Goal: Check status: Check status

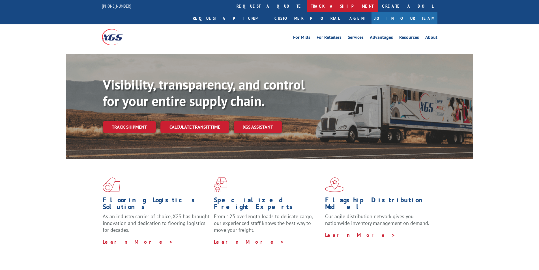
click at [307, 4] on link "track a shipment" at bounding box center [342, 6] width 71 height 12
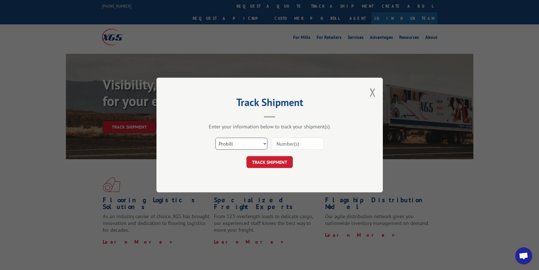
click at [255, 146] on select "Select category... Probill BOL PO" at bounding box center [241, 144] width 52 height 12
select select "bol"
click at [215, 138] on select "Select category... Probill BOL PO" at bounding box center [241, 144] width 52 height 12
click at [300, 145] on input at bounding box center [298, 144] width 52 height 12
type input "235672"
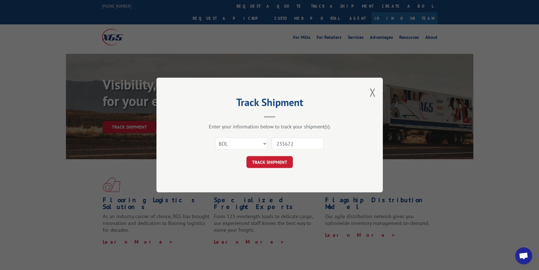
click button "TRACK SHIPMENT" at bounding box center [270, 162] width 46 height 12
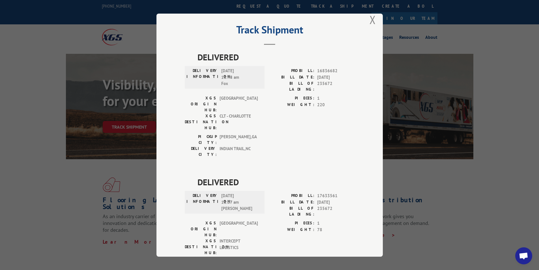
scroll to position [13, 0]
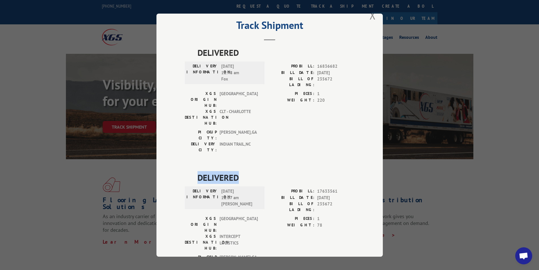
drag, startPoint x: 187, startPoint y: 143, endPoint x: 267, endPoint y: 143, distance: 79.8
click at [267, 171] on div "DELIVERED DELIVERY INFORMATION: [DATE] 11:07 am [PERSON_NAME] PROBILL: 17633561…" at bounding box center [270, 226] width 170 height 110
click at [275, 171] on span "DELIVERED" at bounding box center [276, 177] width 157 height 13
drag, startPoint x: 258, startPoint y: 147, endPoint x: 170, endPoint y: 146, distance: 87.2
click at [170, 146] on div "Track Shipment DELIVERED DELIVERY INFORMATION: [DATE] 11:48 am Fox PROBILL: 168…" at bounding box center [270, 135] width 226 height 243
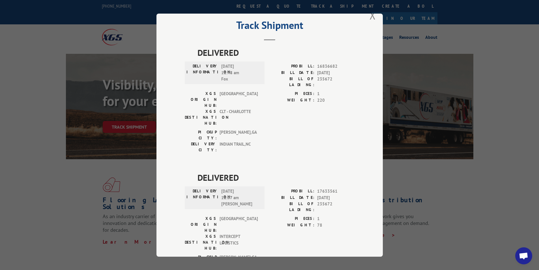
click at [317, 129] on div "PICKUP CITY: [GEOGRAPHIC_DATA] , [GEOGRAPHIC_DATA] DELIVERY CITY: [GEOGRAPHIC_D…" at bounding box center [270, 142] width 170 height 27
